Goal: Information Seeking & Learning: Learn about a topic

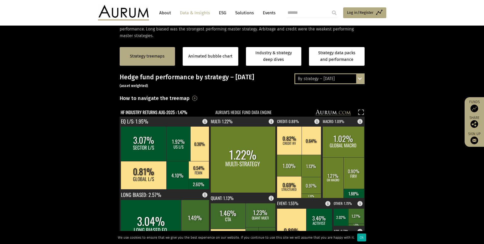
scroll to position [102, 0]
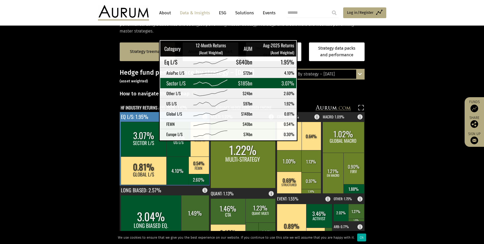
click at [146, 136] on rect at bounding box center [144, 139] width 46 height 35
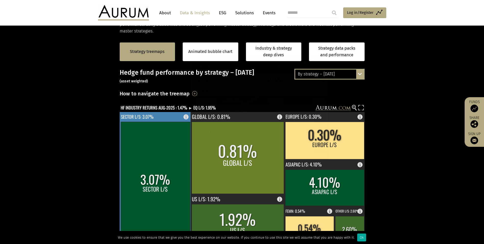
click at [177, 154] on rect at bounding box center [155, 184] width 69 height 125
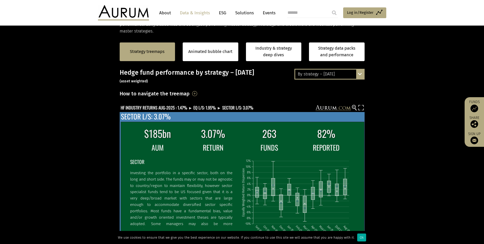
click at [231, 135] on td "3.07%" at bounding box center [213, 133] width 55 height 16
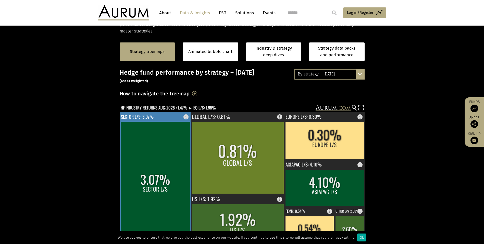
click at [162, 151] on rect at bounding box center [155, 184] width 69 height 125
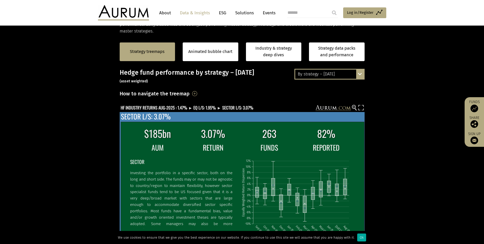
click at [179, 139] on td "$185bn" at bounding box center [157, 133] width 55 height 16
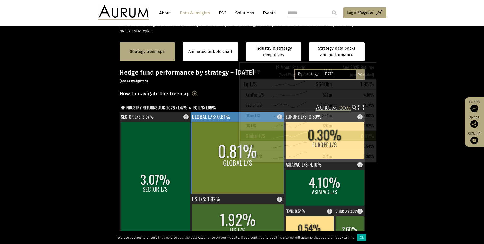
click at [224, 158] on rect at bounding box center [238, 158] width 92 height 72
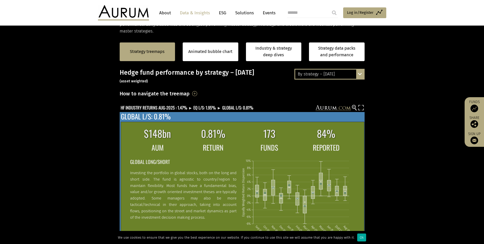
click at [217, 162] on h2 "GLOBAL LONG/SHORT" at bounding box center [183, 162] width 106 height 8
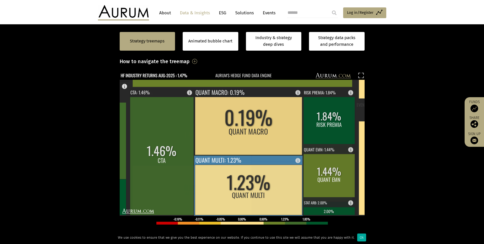
scroll to position [153, 0]
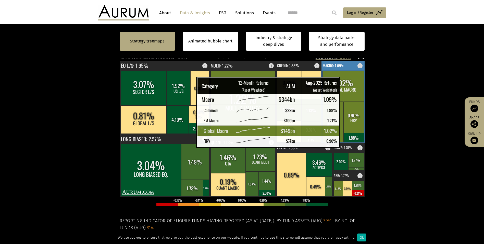
click at [345, 84] on rect at bounding box center [344, 85] width 42 height 31
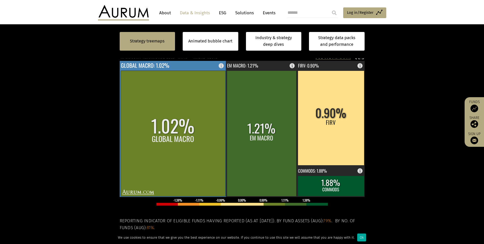
click at [186, 99] on rect at bounding box center [173, 132] width 105 height 125
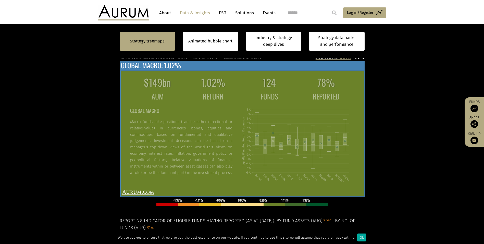
click at [222, 99] on td "RETURN" at bounding box center [213, 96] width 55 height 11
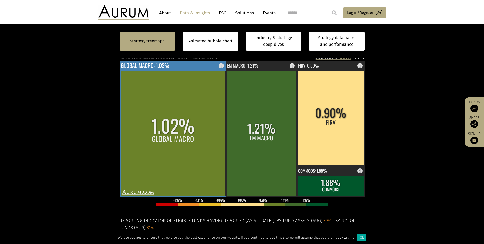
click at [189, 157] on rect at bounding box center [173, 132] width 105 height 125
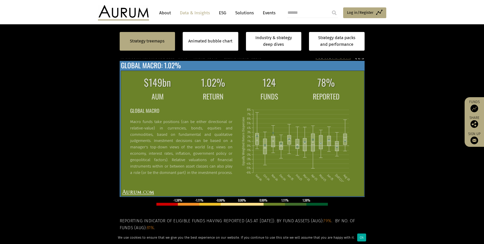
drag, startPoint x: 192, startPoint y: 135, endPoint x: 201, endPoint y: 132, distance: 9.3
click at [192, 135] on p "Macro funds take positions (can be either directional or relative-value) in cur…" at bounding box center [181, 166] width 102 height 95
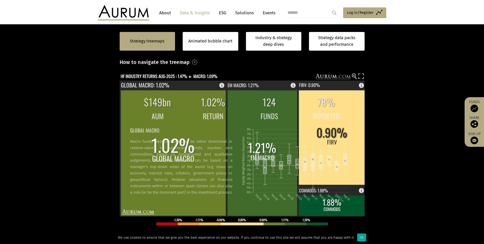
scroll to position [128, 0]
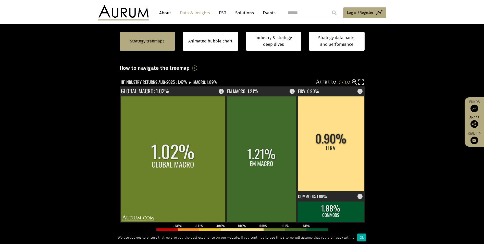
click at [353, 81] on icon at bounding box center [354, 81] width 2 height 1
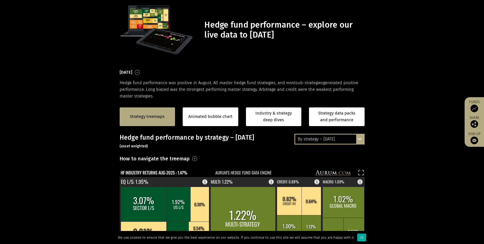
scroll to position [77, 0]
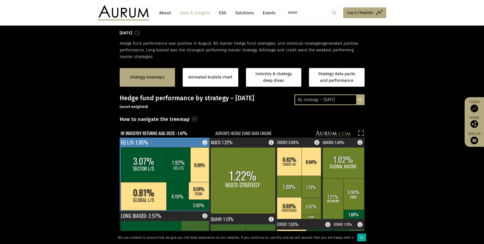
click at [152, 139] on rect at bounding box center [165, 173] width 90 height 73
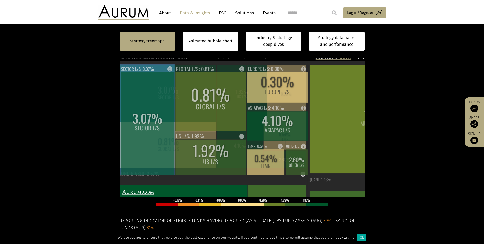
scroll to position [153, 0]
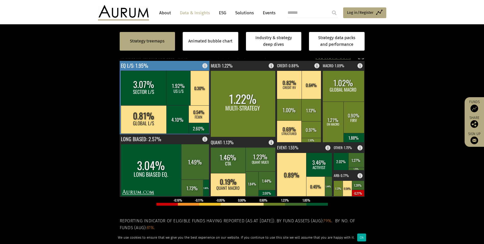
click at [152, 66] on rect at bounding box center [165, 97] width 90 height 73
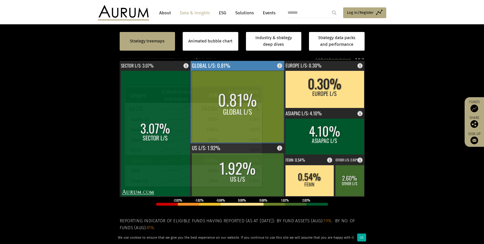
click at [210, 64] on text "GLOBAL L/S: 0.81%" at bounding box center [211, 66] width 38 height 8
